Goal: Task Accomplishment & Management: Manage account settings

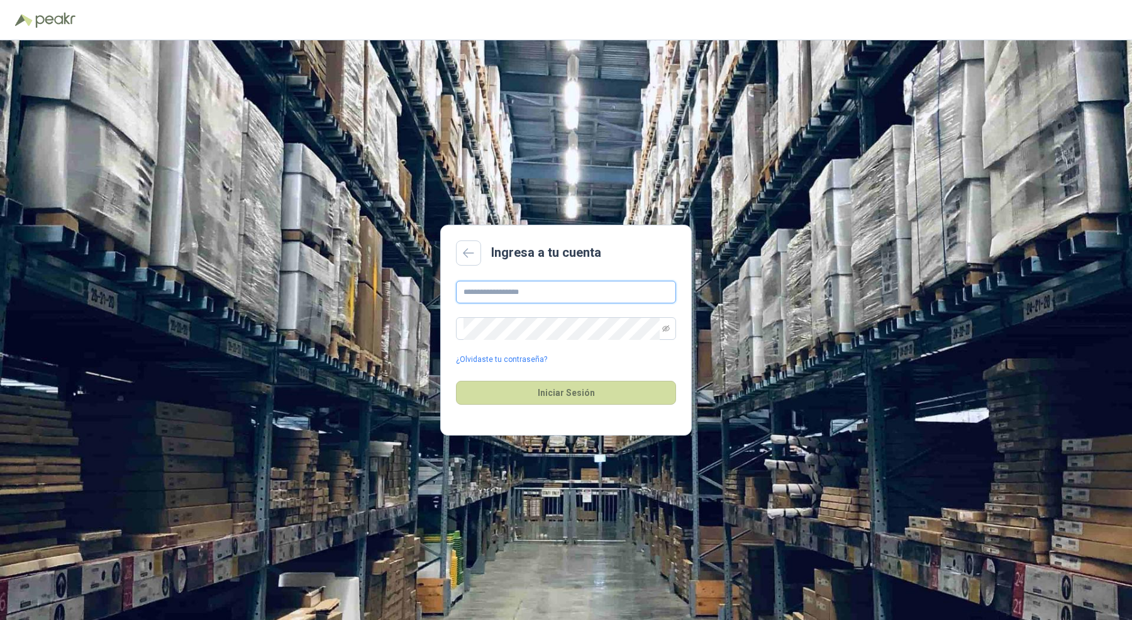
click at [508, 303] on input "text" at bounding box center [566, 292] width 220 height 23
type input "**********"
click at [456, 381] on button "Iniciar Sesión" at bounding box center [566, 393] width 220 height 24
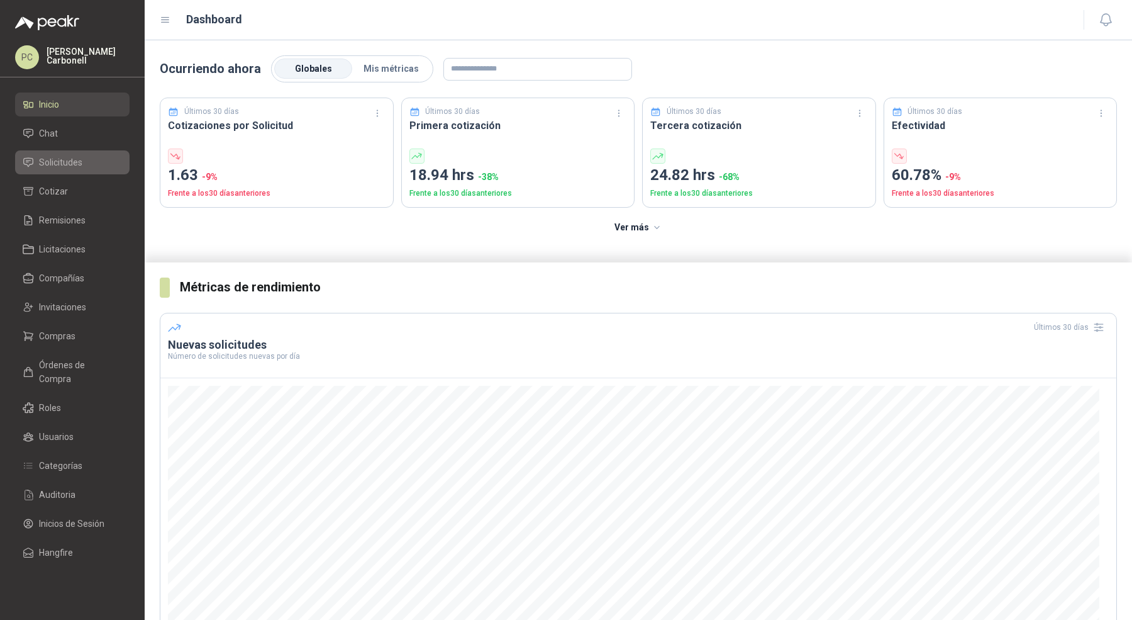
click at [52, 165] on span "Solicitudes" at bounding box center [60, 162] width 43 height 14
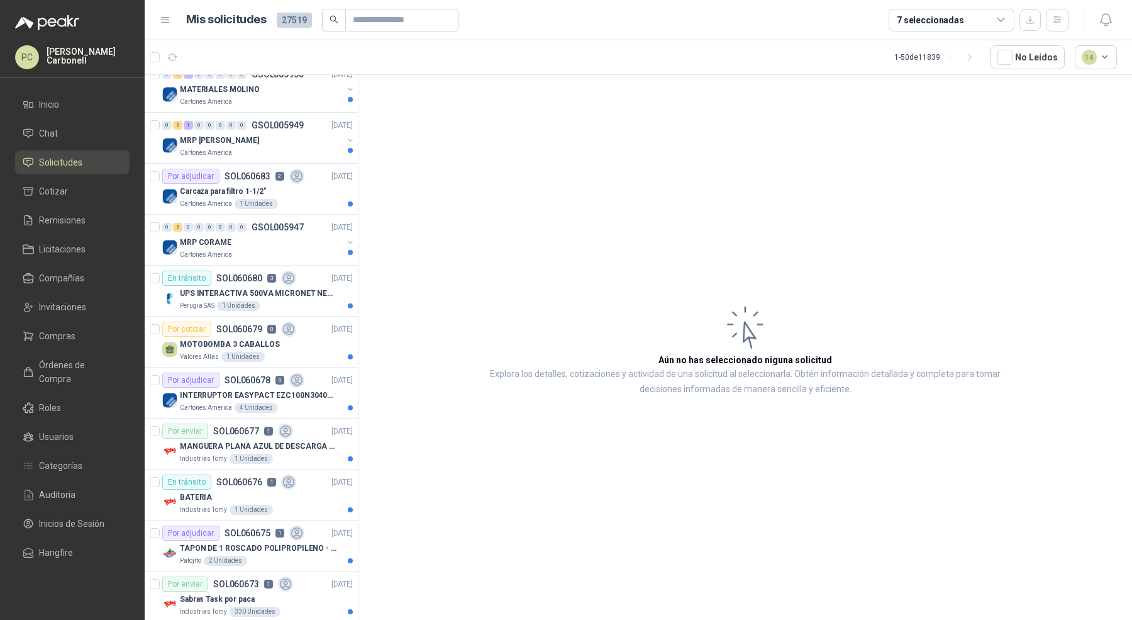
scroll to position [271, 0]
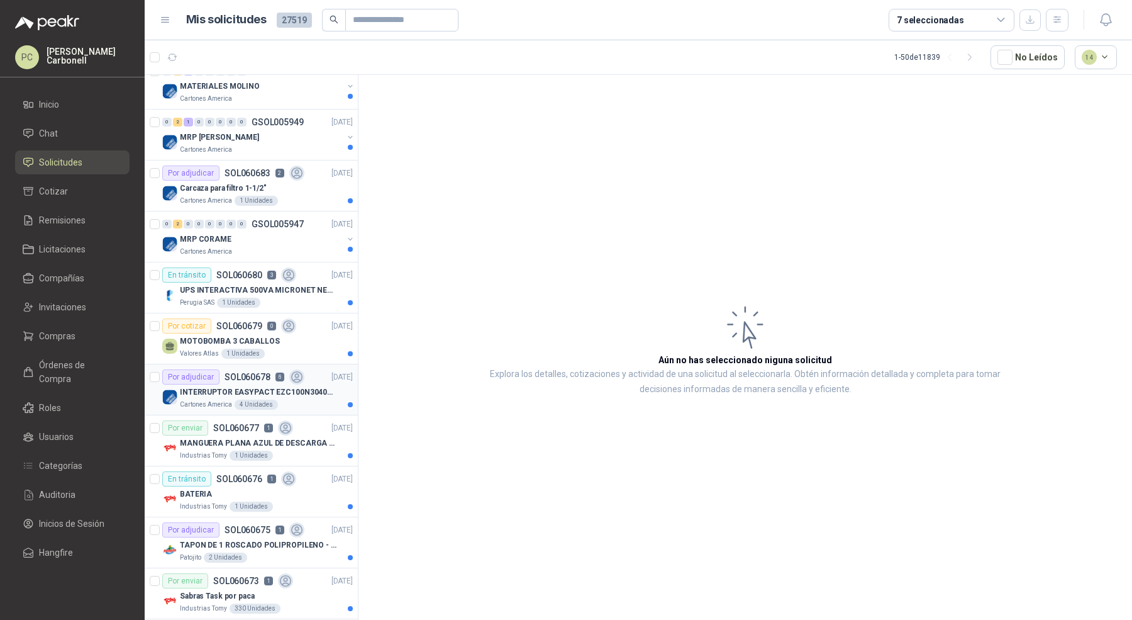
click at [211, 374] on div "Por adjudicar" at bounding box center [190, 376] width 57 height 15
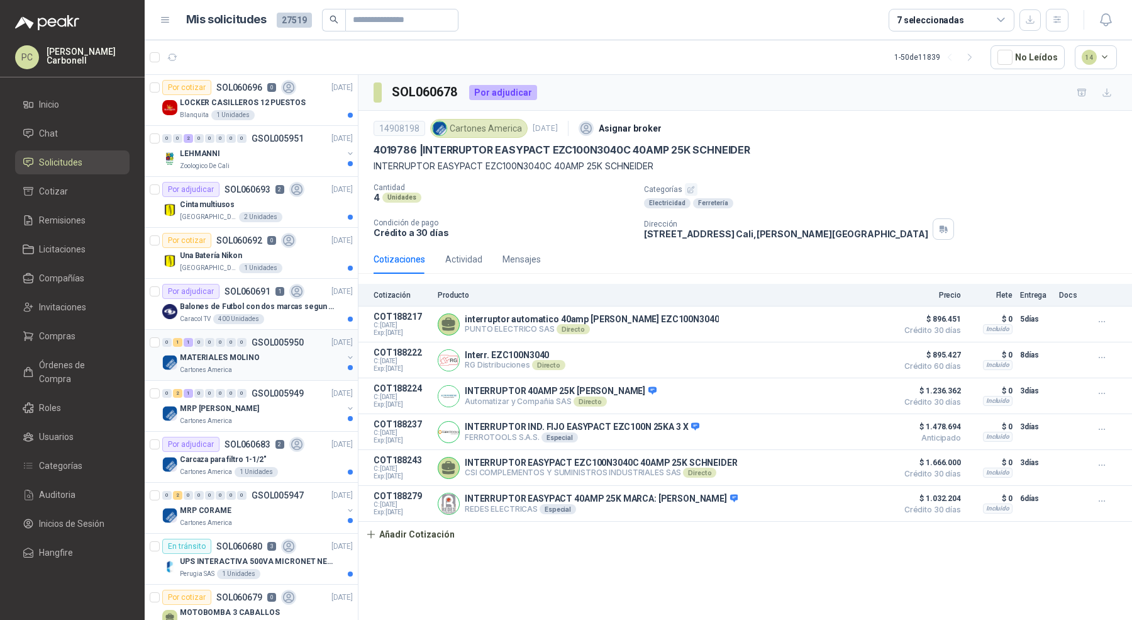
click at [246, 371] on div "Cartones America" at bounding box center [261, 370] width 163 height 10
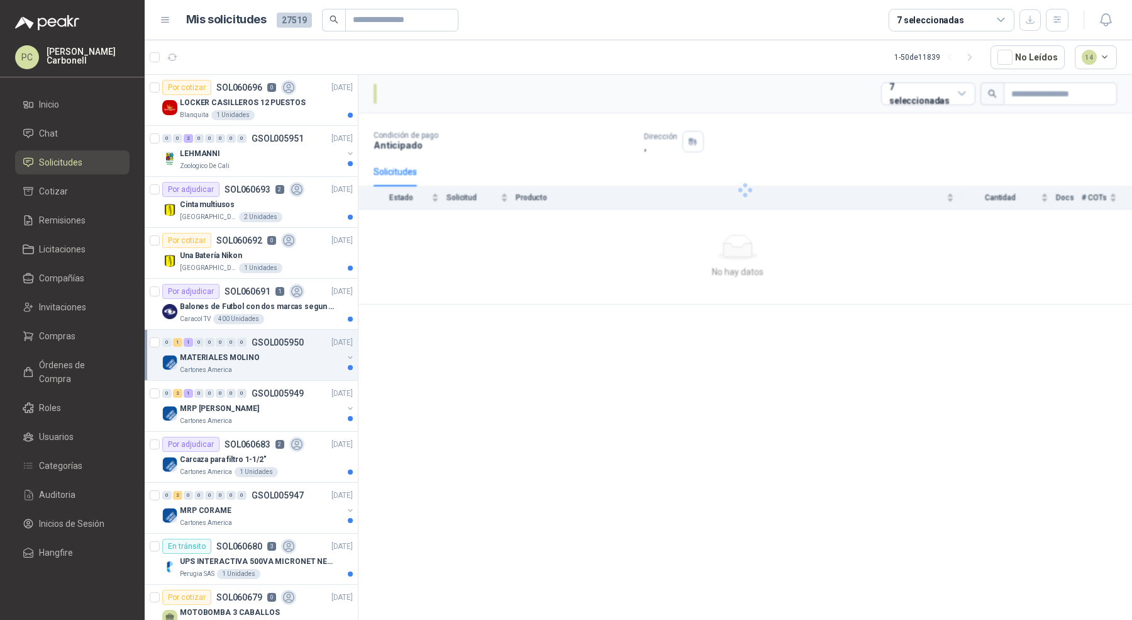
click at [260, 360] on div "MATERIALES MOLINO" at bounding box center [261, 357] width 163 height 15
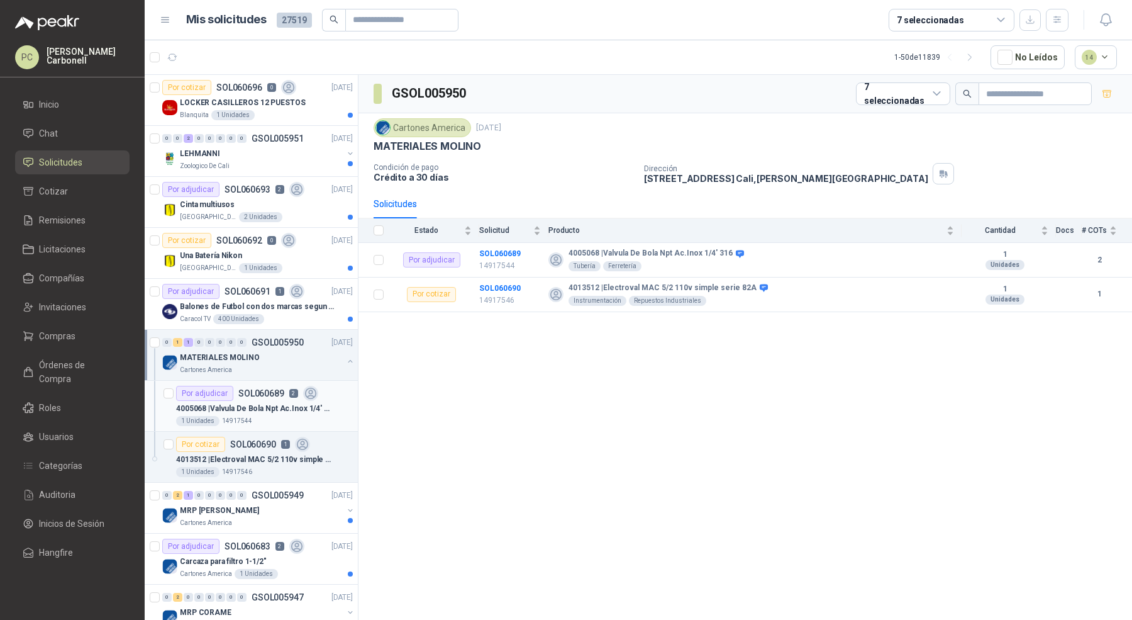
click at [259, 412] on div "4005068 | Valvula De Bola Npt Ac.Inox 1/4' 316" at bounding box center [264, 408] width 177 height 15
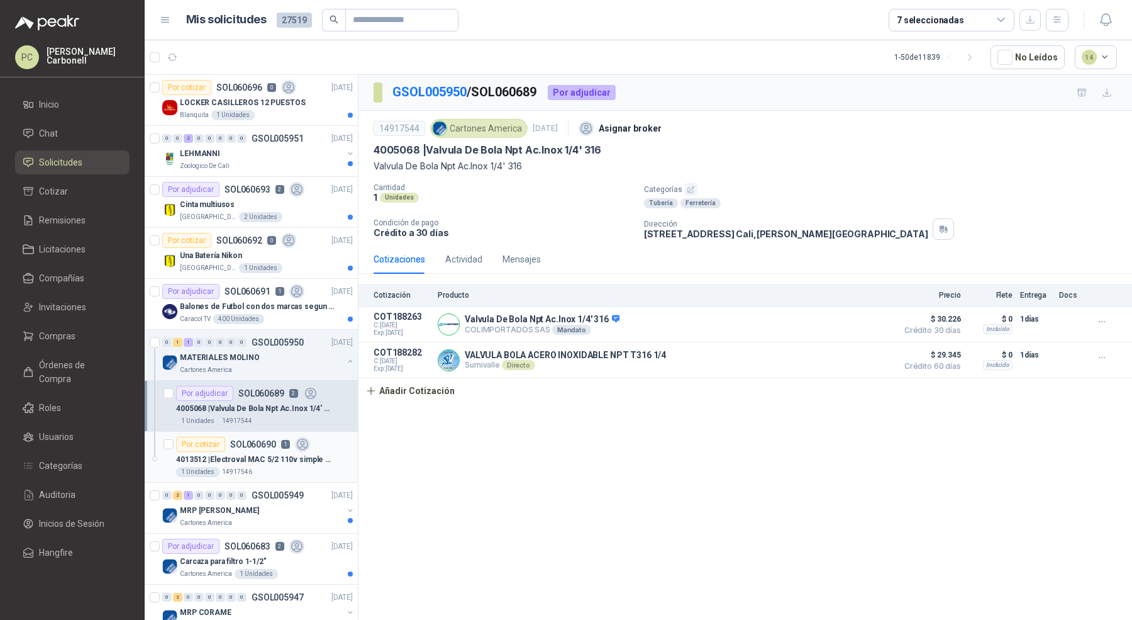
click at [267, 461] on p "4013512 | Electroval MAC 5/2 110v simple serie 82A" at bounding box center [254, 460] width 157 height 12
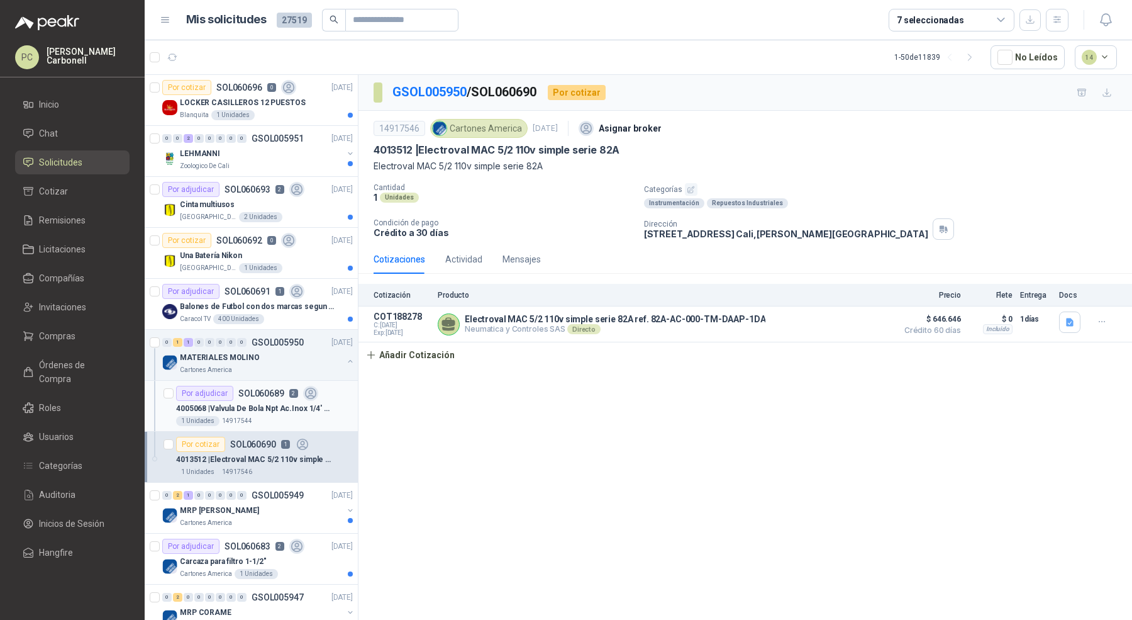
click at [277, 403] on p "4005068 | Valvula De Bola Npt Ac.Inox 1/4' 316" at bounding box center [254, 409] width 157 height 12
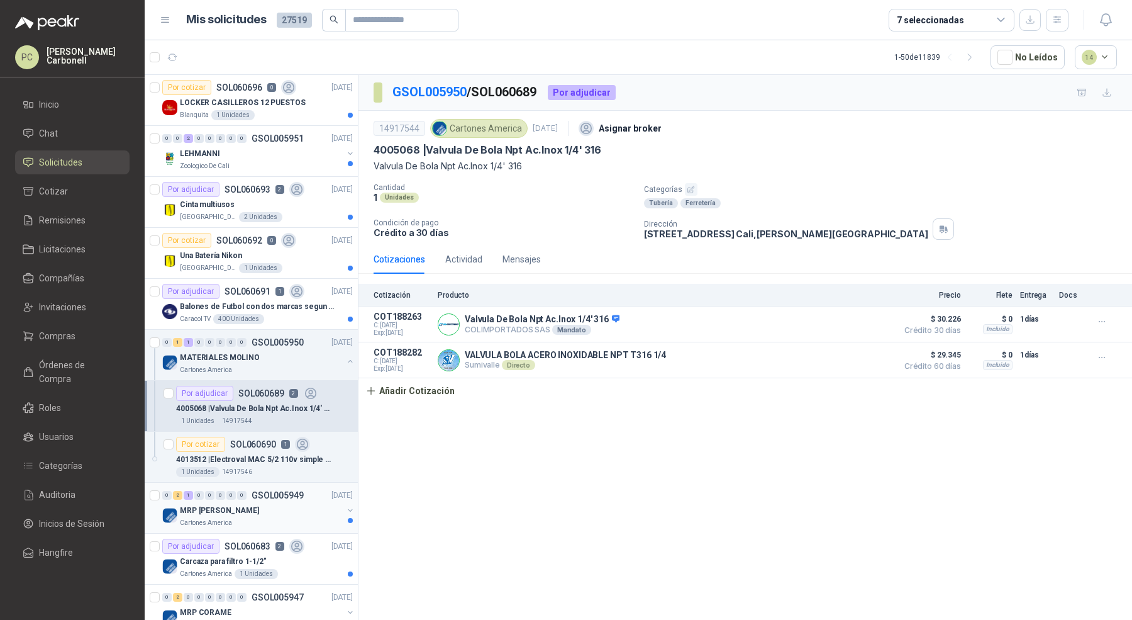
click at [274, 503] on div "MRP [PERSON_NAME]" at bounding box center [261, 510] width 163 height 15
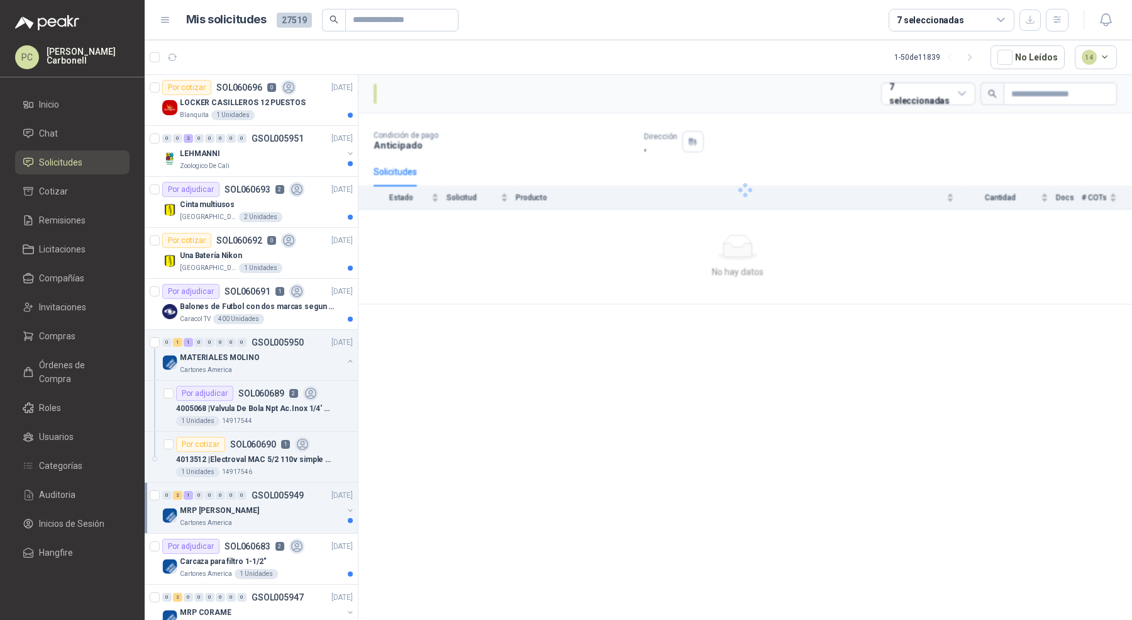
click at [274, 503] on div "MRP [PERSON_NAME]" at bounding box center [261, 510] width 163 height 15
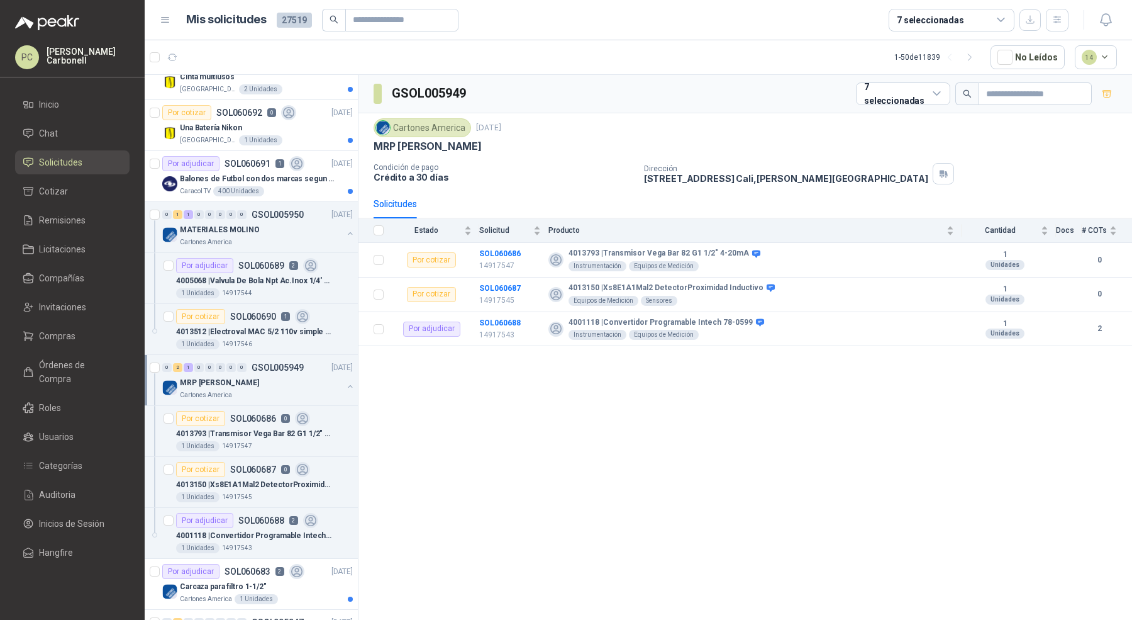
scroll to position [142, 0]
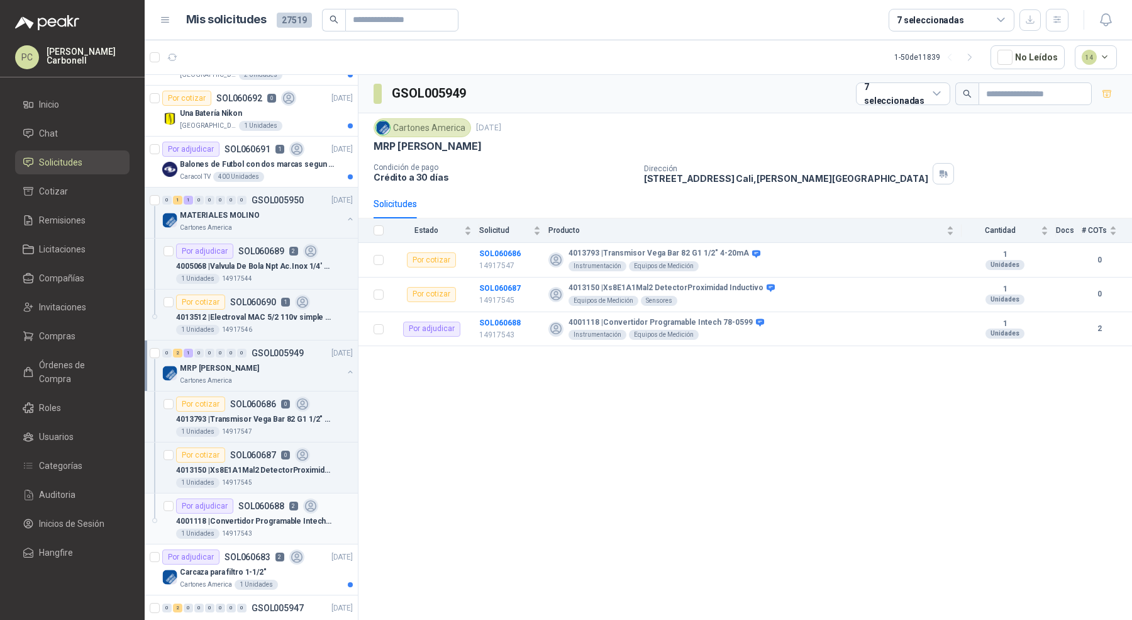
click at [306, 520] on p "4001118 | Convertidor Programable Intech 78-0599" at bounding box center [254, 521] width 157 height 12
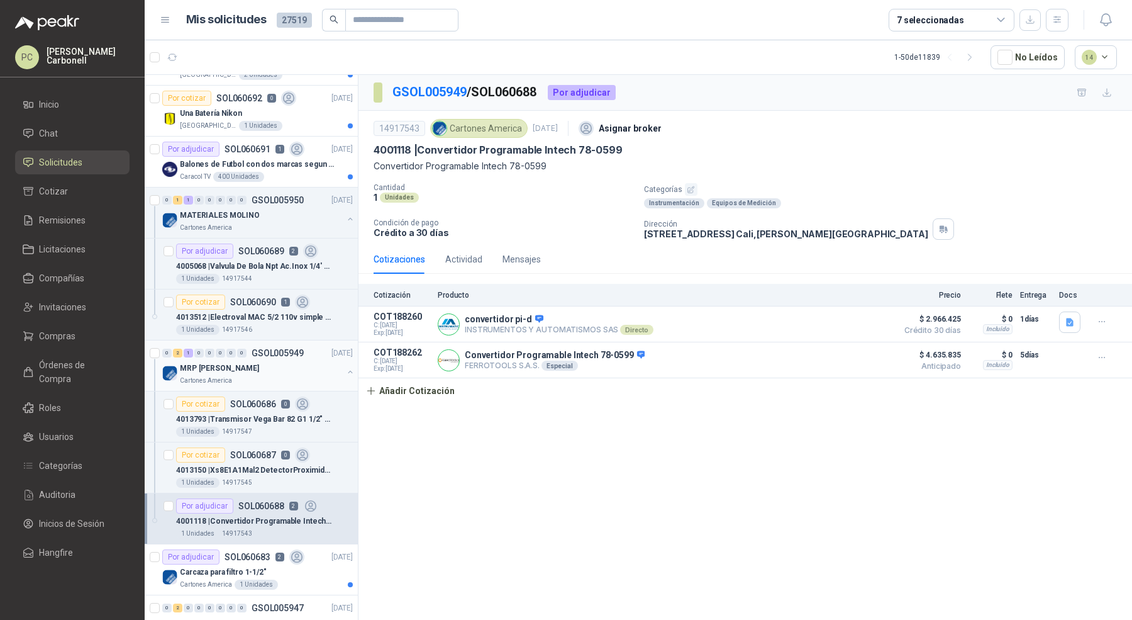
click at [345, 368] on button "button" at bounding box center [350, 372] width 10 height 10
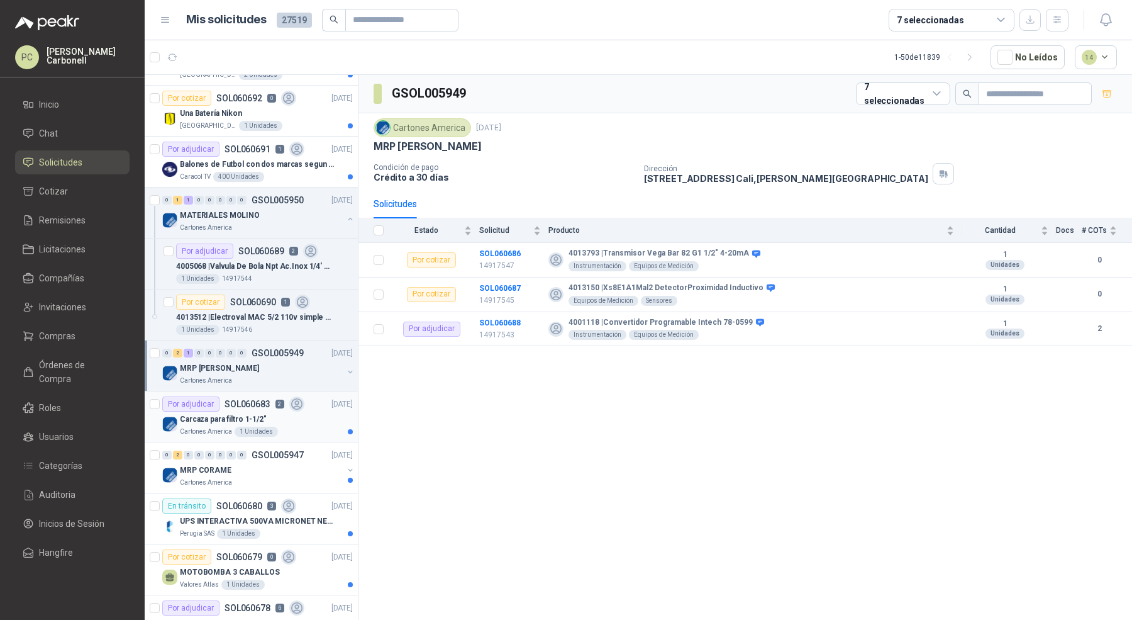
click at [318, 432] on div "Cartones America 1 Unidades" at bounding box center [266, 432] width 173 height 10
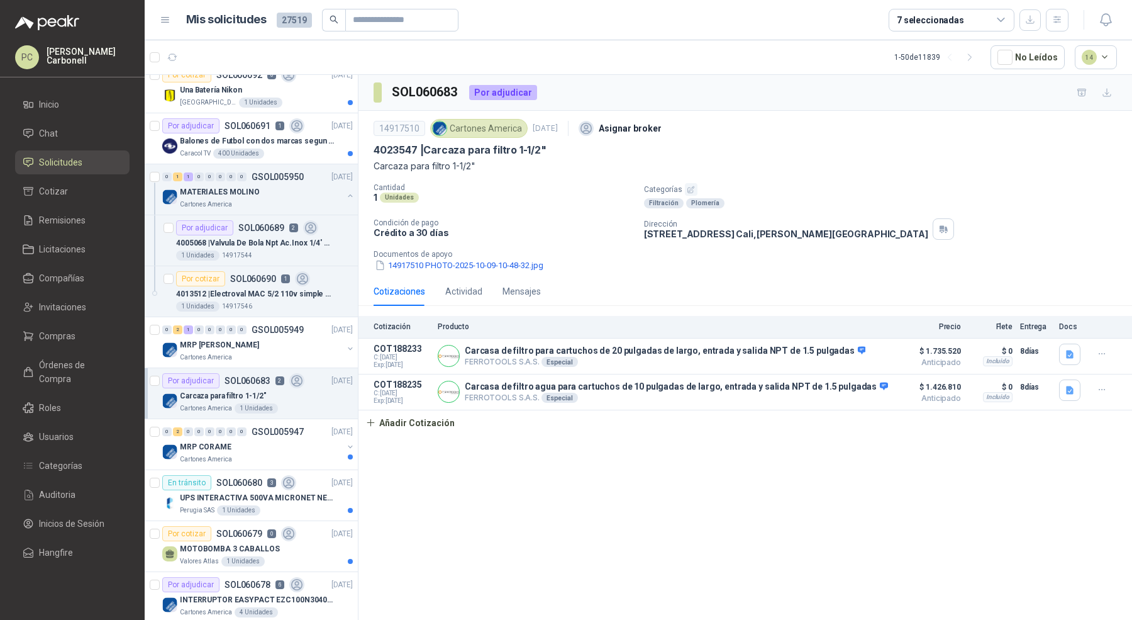
scroll to position [168, 0]
click at [345, 196] on div at bounding box center [350, 194] width 10 height 13
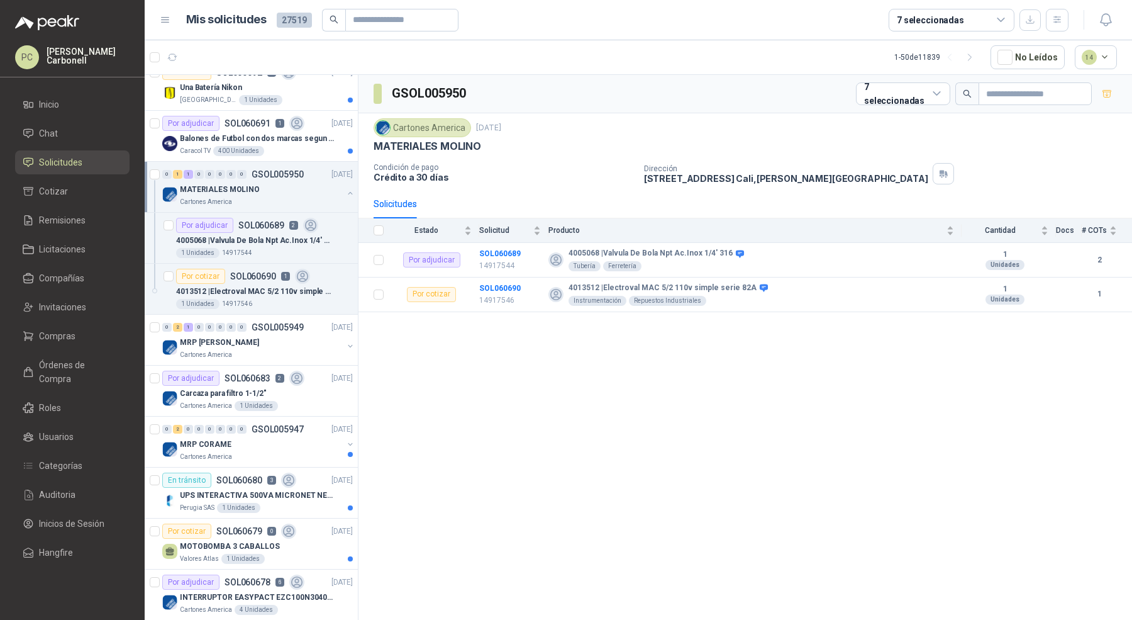
click at [345, 188] on button "button" at bounding box center [350, 193] width 10 height 10
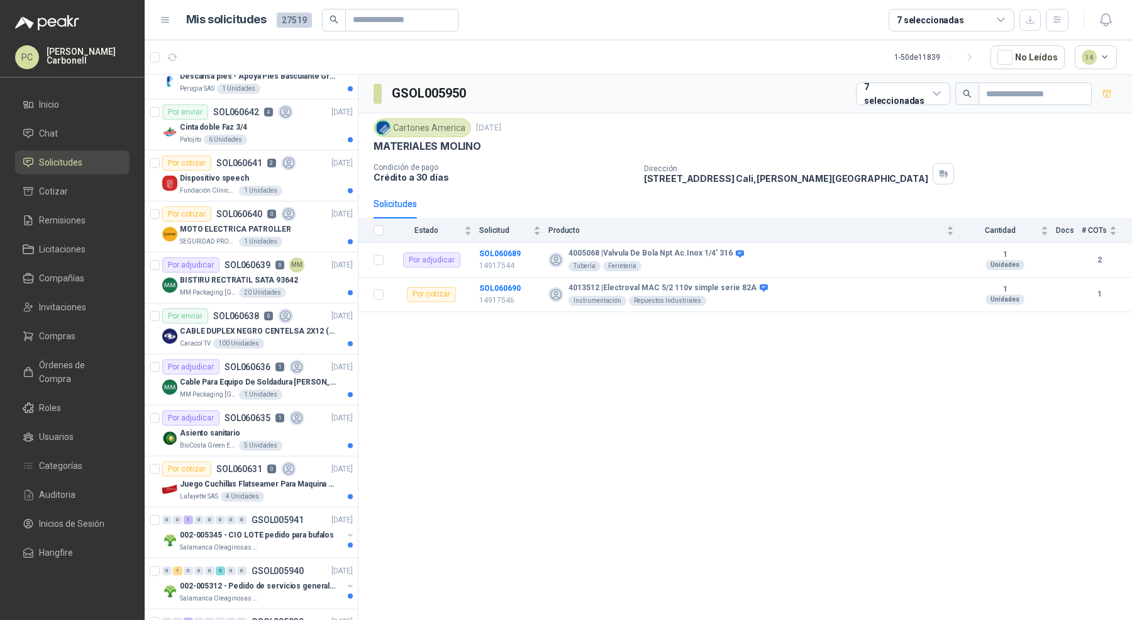
scroll to position [1530, 0]
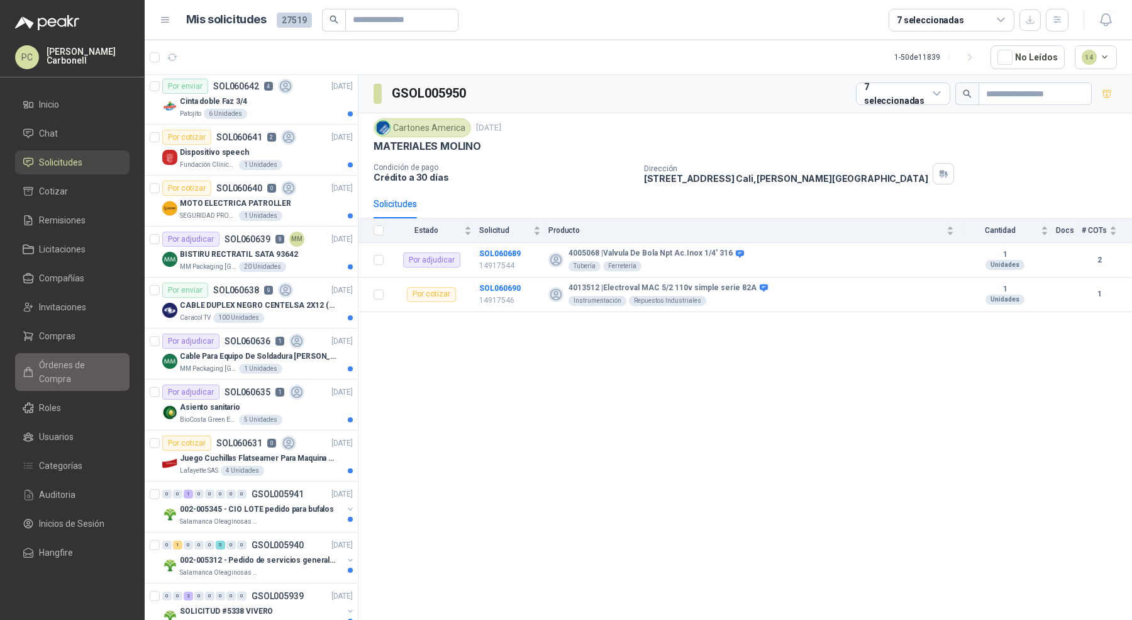
click at [74, 360] on span "Órdenes de Compra" at bounding box center [78, 372] width 79 height 28
